Goal: Use online tool/utility: Utilize a website feature to perform a specific function

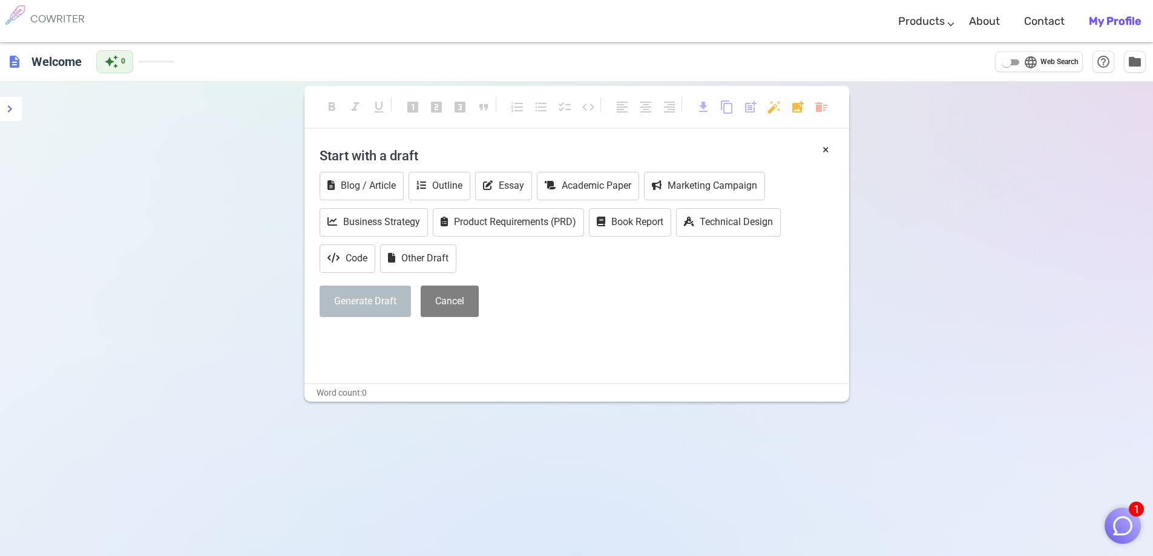
click at [401, 143] on h4 "Start with a draft" at bounding box center [577, 155] width 514 height 29
click at [382, 159] on h4 "Start with a draft" at bounding box center [577, 155] width 514 height 29
click at [453, 303] on button "Cancel" at bounding box center [450, 302] width 58 height 32
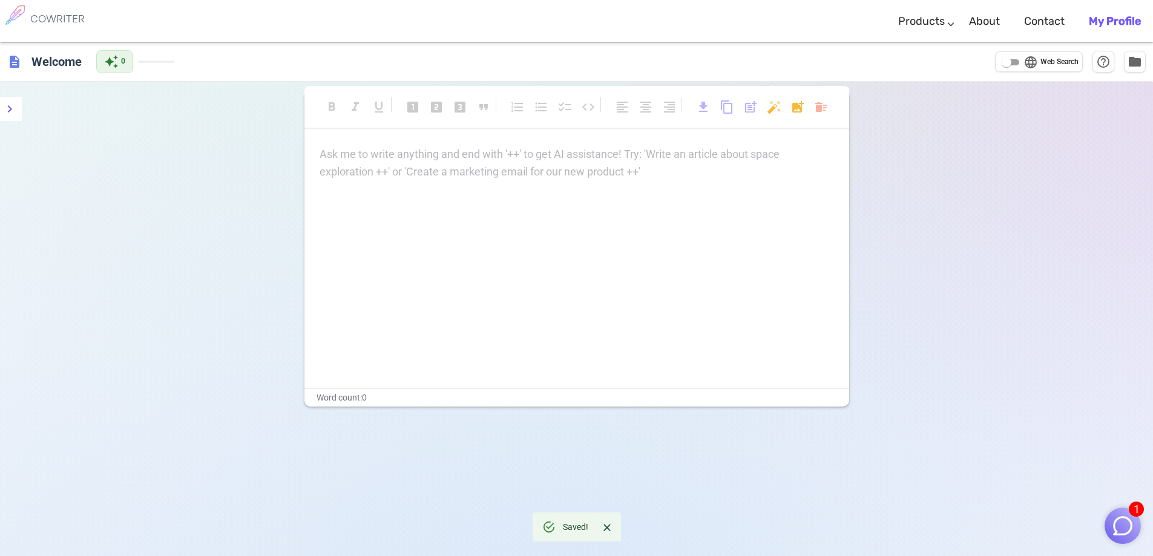
click at [411, 159] on p "Ask me to write anything and end with '++' to get AI assistance! Try: 'Write an…" at bounding box center [577, 155] width 514 height 18
click at [422, 164] on div "Ask me to write anything and end with '++' to get AI assistance! Try: 'Write an…" at bounding box center [577, 163] width 514 height 35
click at [411, 156] on p "Ask me to write anything and end with '++' to get AI assistance! Try: 'Write an…" at bounding box center [577, 155] width 514 height 18
click at [59, 18] on h6 "COWRITER" at bounding box center [57, 18] width 54 height 11
click at [24, 66] on div "description Welcome" at bounding box center [46, 62] width 79 height 24
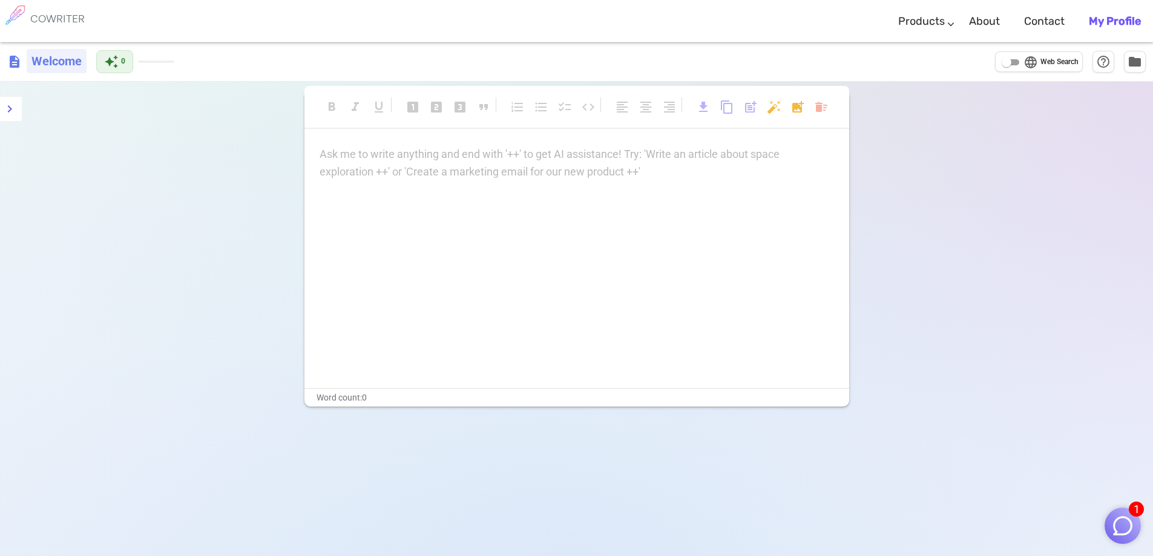
click at [49, 68] on h6 "Welcome" at bounding box center [57, 61] width 60 height 24
click at [15, 61] on span "description" at bounding box center [14, 61] width 15 height 15
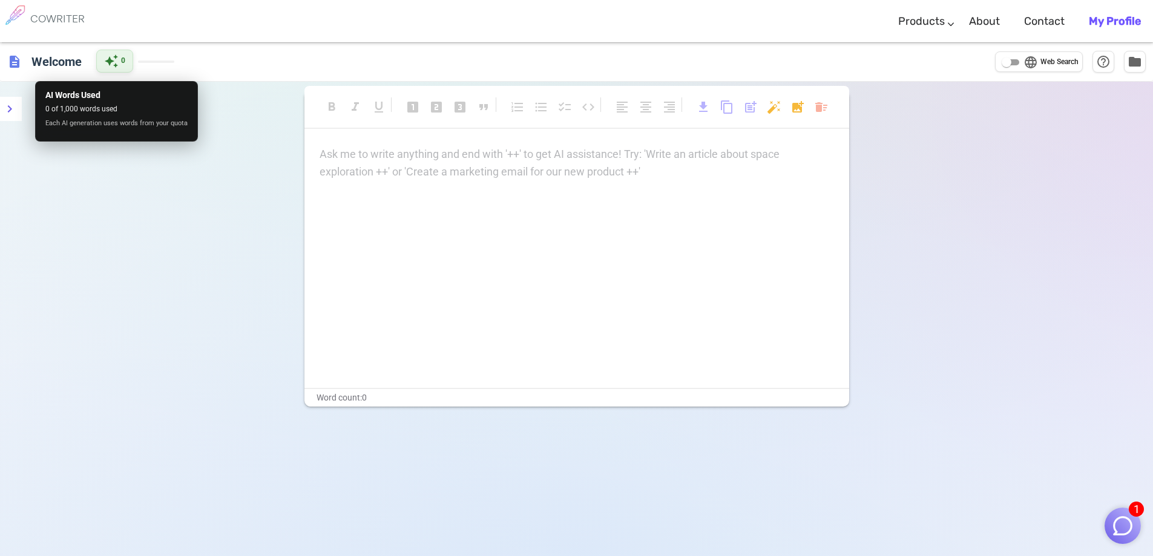
click at [125, 57] on span "0" at bounding box center [123, 61] width 4 height 12
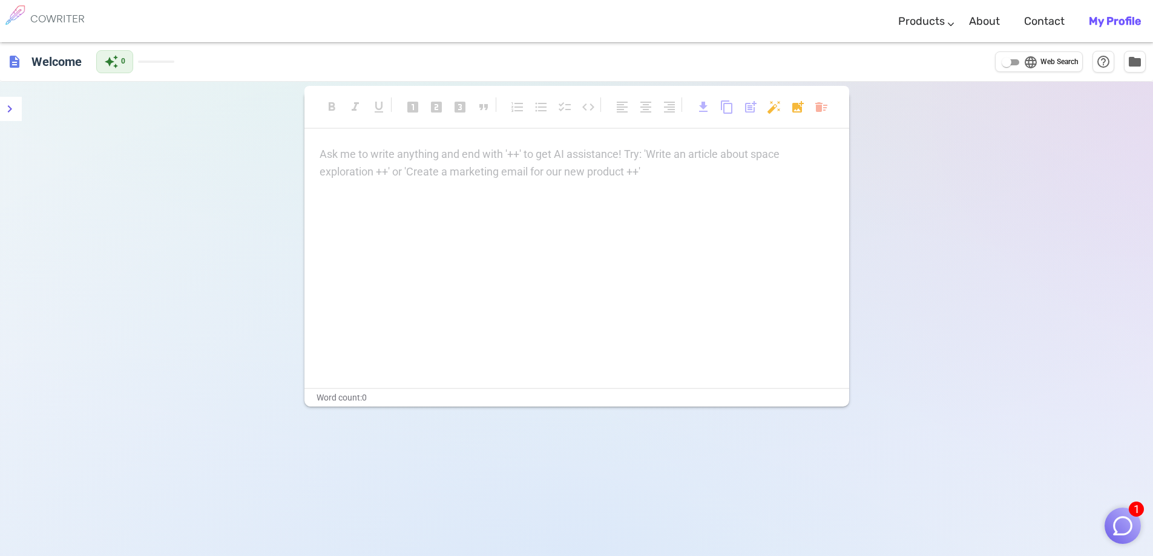
drag, startPoint x: 140, startPoint y: 160, endPoint x: 52, endPoint y: 125, distance: 95.3
click at [139, 160] on div "format_bold format_italic format_underlined looks_one looks_two looks_3 format_…" at bounding box center [576, 360] width 1153 height 556
click at [7, 111] on icon "menu" at bounding box center [9, 109] width 15 height 15
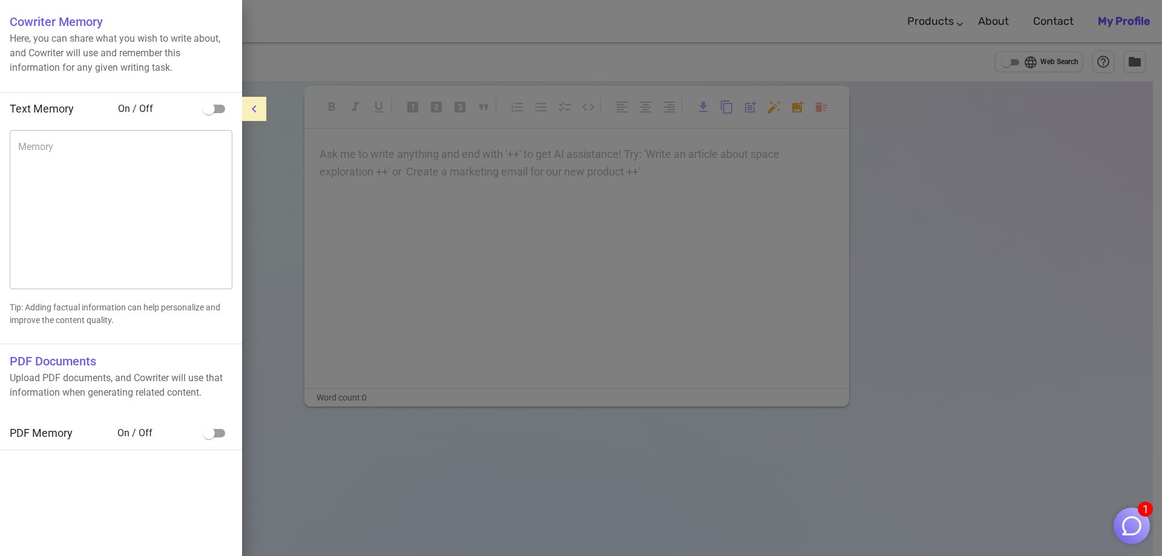
click at [218, 109] on input "checkbox" at bounding box center [208, 108] width 69 height 23
checkbox input "true"
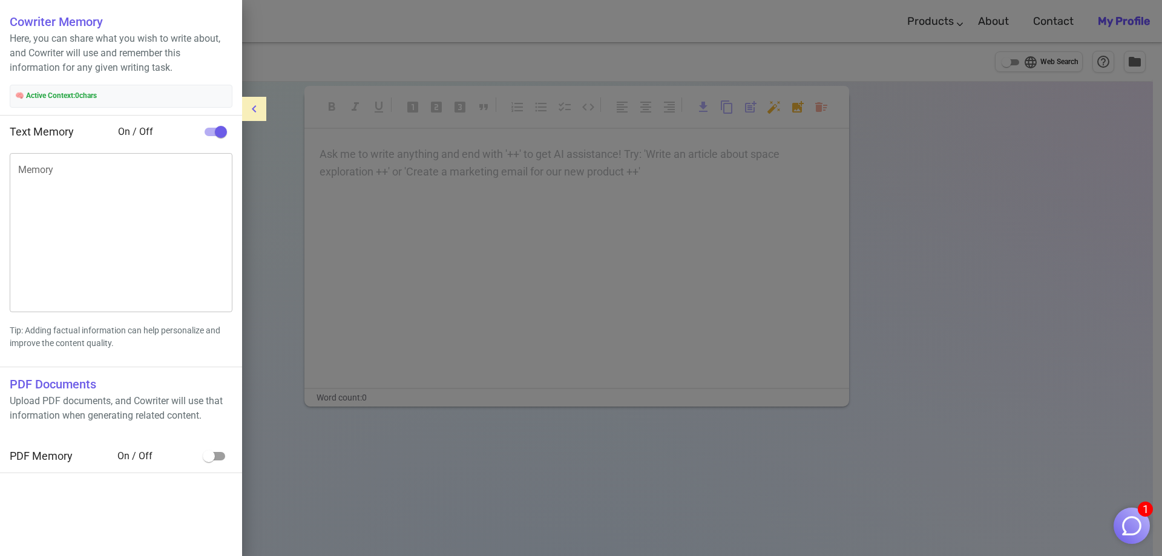
click at [263, 179] on div at bounding box center [581, 278] width 1162 height 556
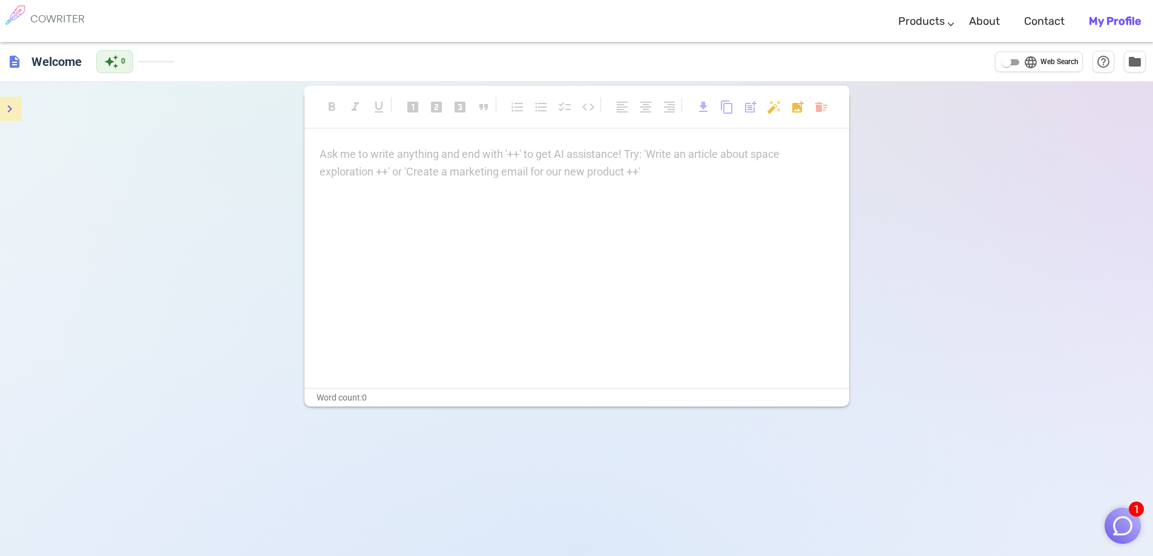
click at [336, 165] on div "Ask me to write anything and end with '++' to get AI assistance! Try: 'Write an…" at bounding box center [577, 163] width 514 height 35
click at [1120, 19] on b "My Profile" at bounding box center [1115, 21] width 52 height 13
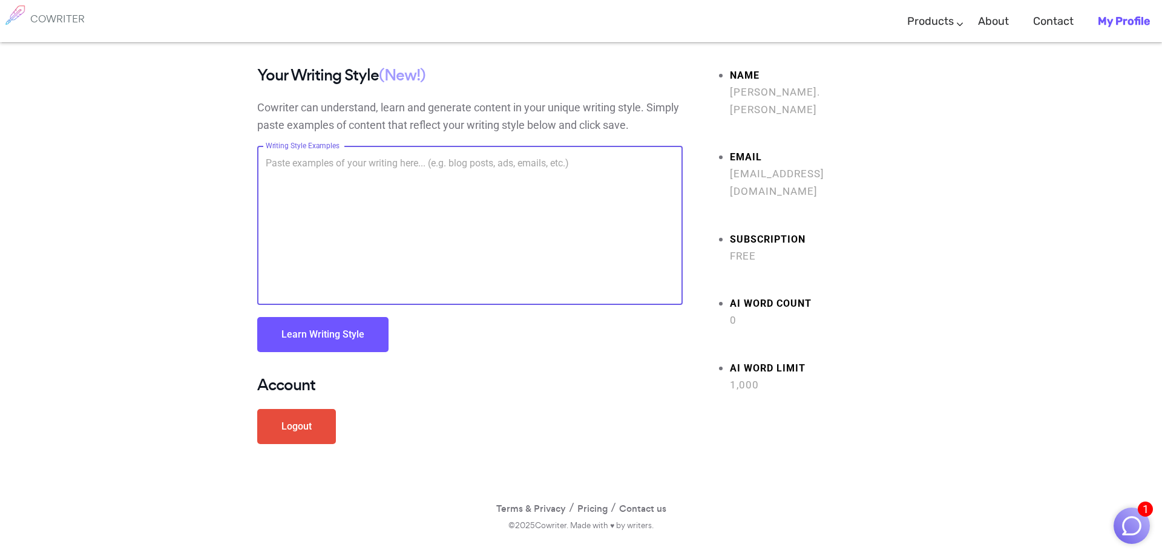
click at [375, 167] on textarea "Writing Style Examples" at bounding box center [470, 225] width 408 height 139
paste textarea "Over the course of this first Family History Research Certificate, I was moved …"
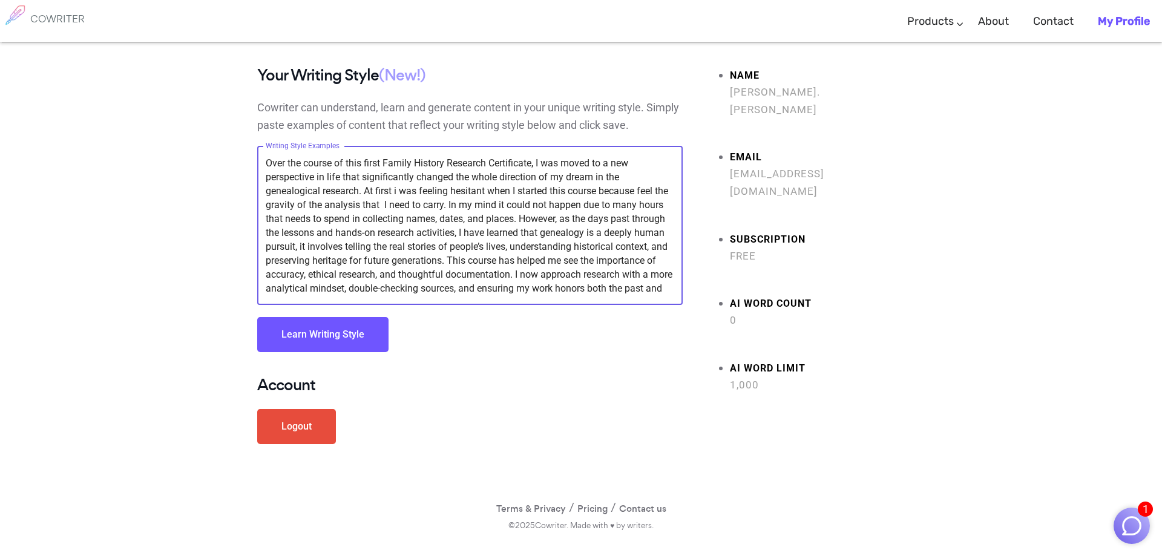
scroll to position [13, 0]
type textarea "Over the course of this first Family History Research Certificate, I was moved …"
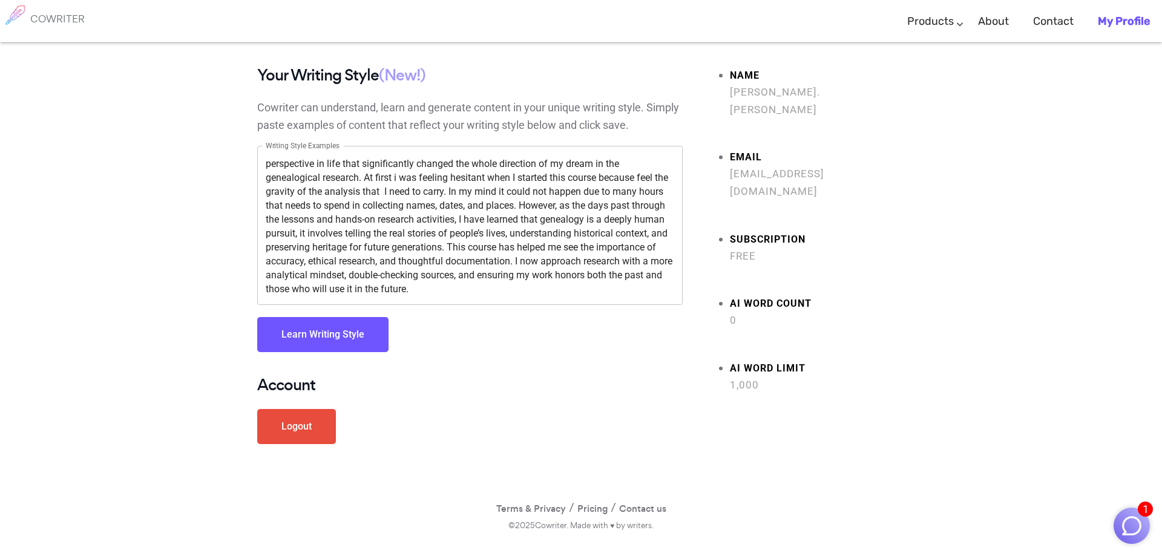
click at [324, 346] on button "Learn Writing Style" at bounding box center [322, 334] width 131 height 35
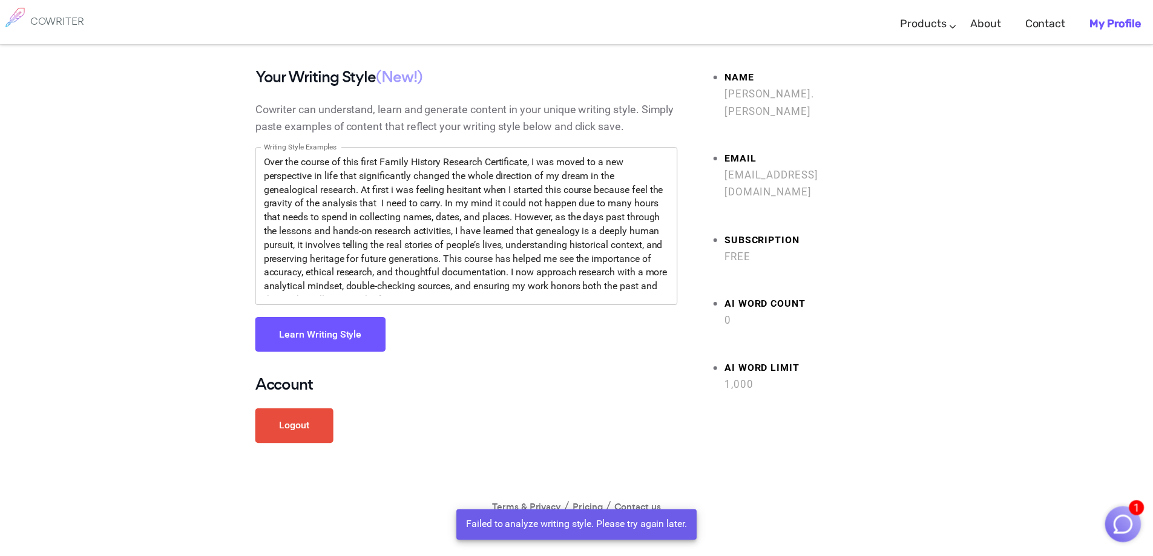
scroll to position [0, 0]
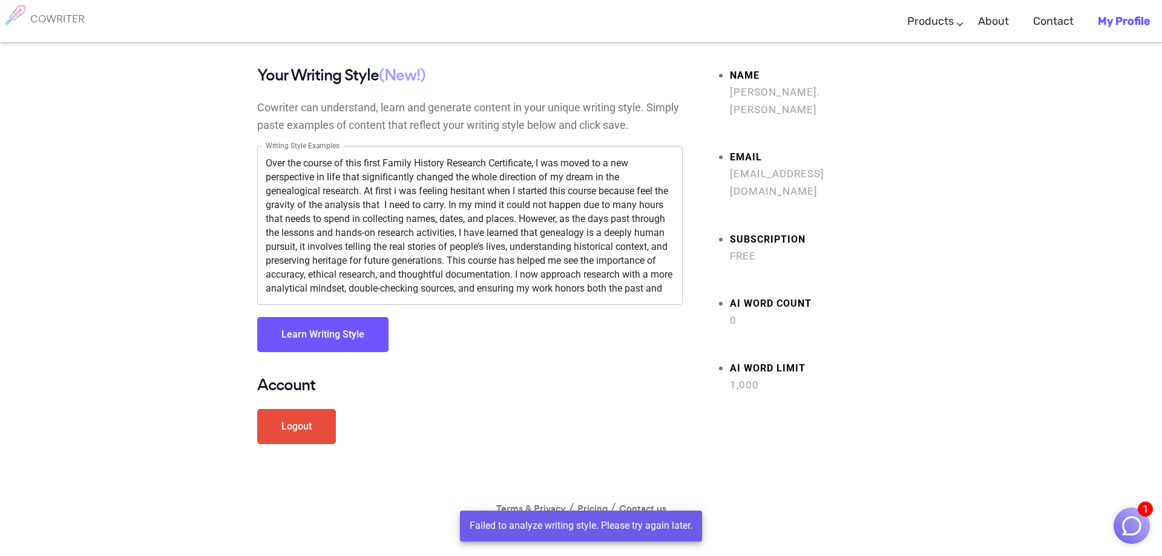
click at [47, 18] on h6 "COWRITER" at bounding box center [57, 18] width 54 height 11
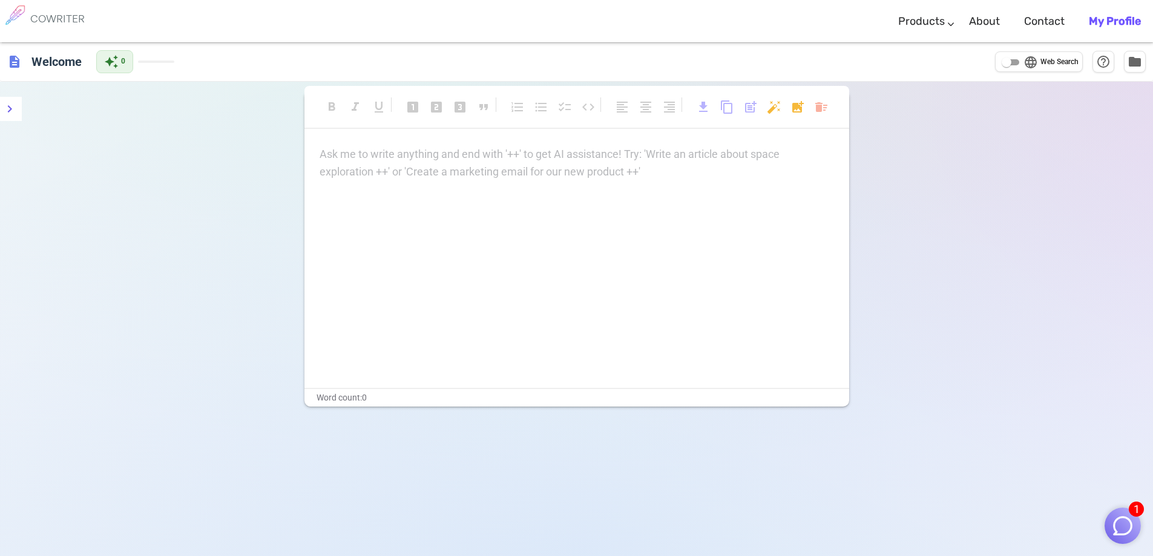
drag, startPoint x: 440, startPoint y: 93, endPoint x: 536, endPoint y: 108, distance: 96.8
click at [446, 96] on div "format_bold format_italic format_underlined looks_one looks_two looks_3 format_…" at bounding box center [576, 113] width 545 height 55
drag, startPoint x: 556, startPoint y: 107, endPoint x: 560, endPoint y: 114, distance: 8.7
click at [557, 107] on div "format_bold format_italic format_underlined looks_one looks_two looks_3 format_…" at bounding box center [576, 113] width 545 height 32
drag, startPoint x: 499, startPoint y: 107, endPoint x: 417, endPoint y: 161, distance: 98.2
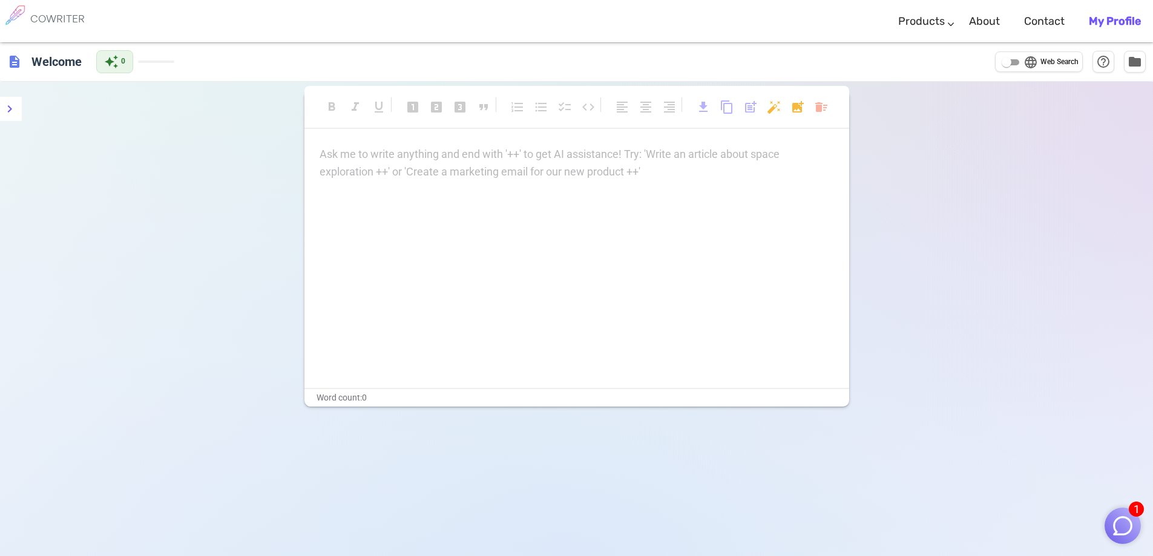
click at [488, 111] on div "format_bold format_italic format_underlined looks_one looks_two looks_3 format_…" at bounding box center [576, 113] width 545 height 32
click at [393, 148] on p "Ask me to write anything and end with '++' to get AI assistance! Try: 'Write an…" at bounding box center [577, 155] width 514 height 18
paste div
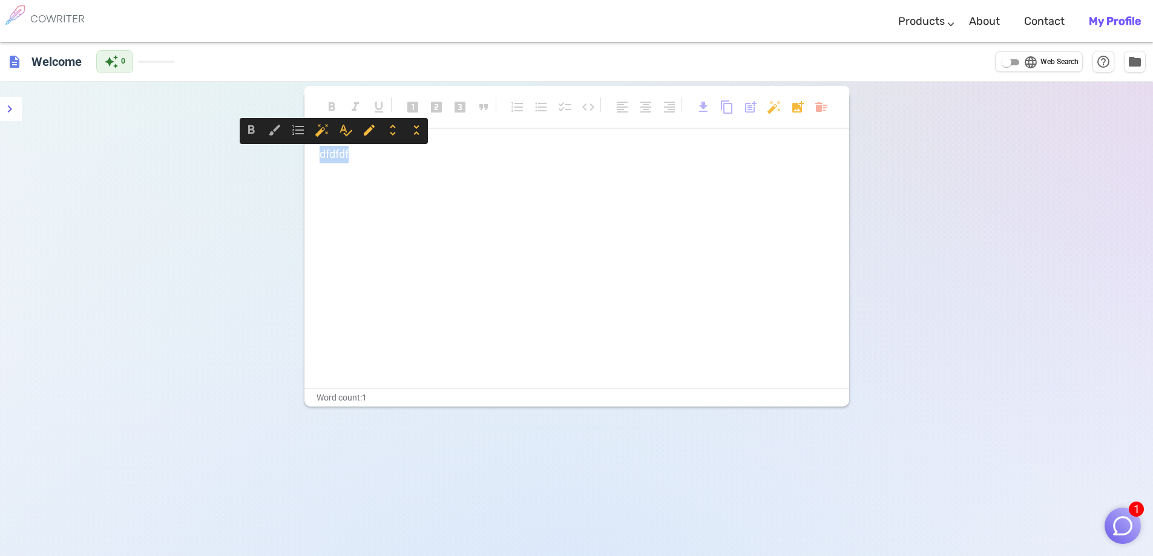
drag, startPoint x: 395, startPoint y: 154, endPoint x: 264, endPoint y: 154, distance: 131.3
click at [264, 154] on div "format_bold format_italic format_underlined looks_one looks_two looks_3 format_…" at bounding box center [576, 360] width 1153 height 556
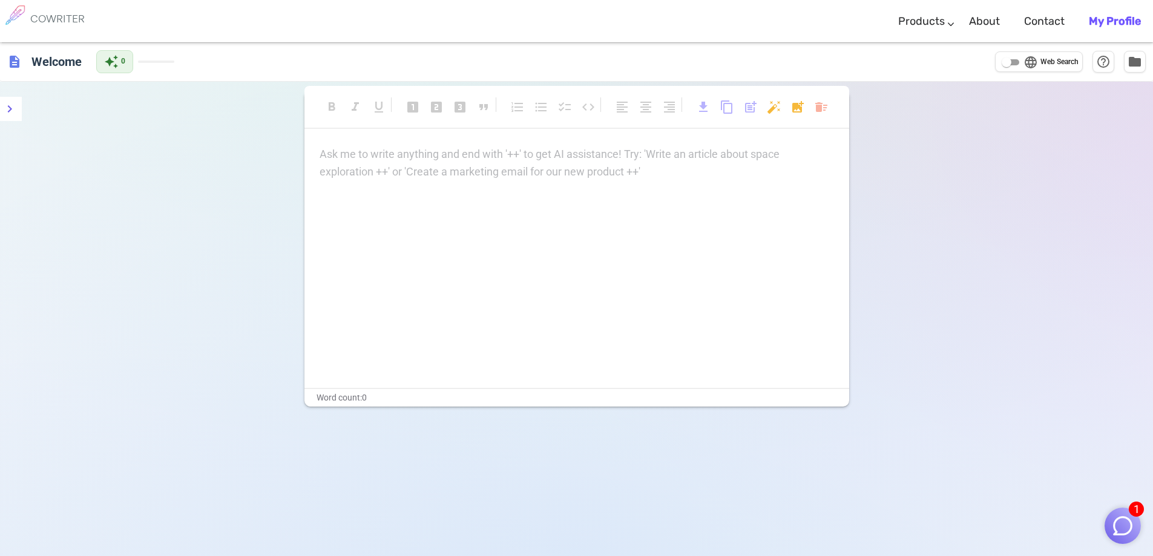
click at [355, 150] on p "Ask me to write anything and end with '++' to get AI assistance! Try: 'Write an…" at bounding box center [577, 155] width 514 height 18
